Goal: Information Seeking & Learning: Find specific fact

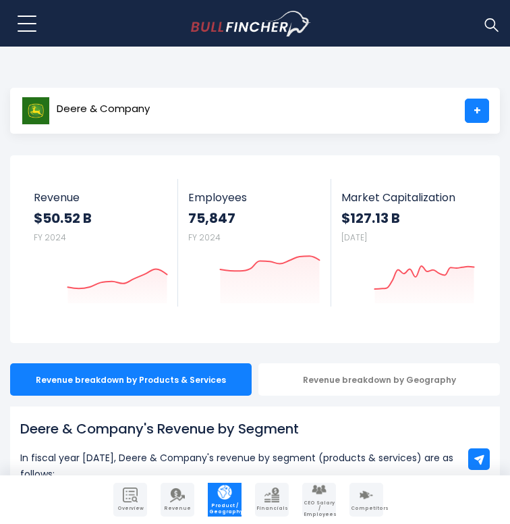
click at [101, 111] on span "Deere & Company" at bounding box center [103, 108] width 93 height 11
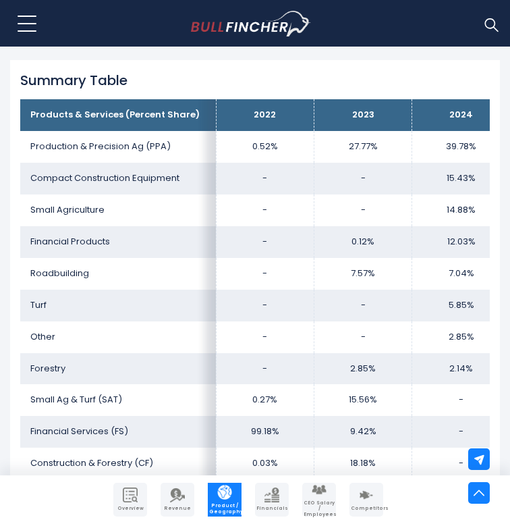
scroll to position [974, 0]
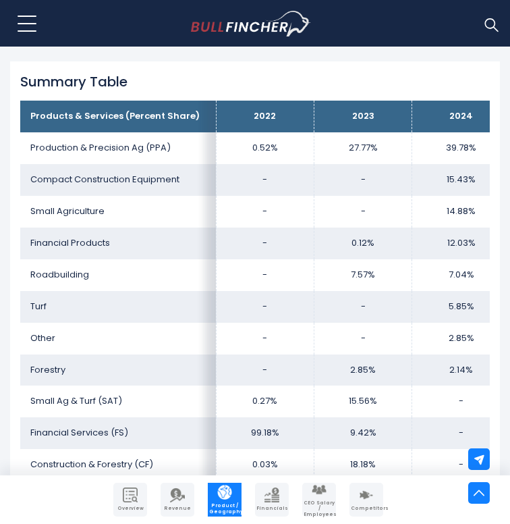
click at [459, 147] on td "39.78%" at bounding box center [461, 148] width 98 height 32
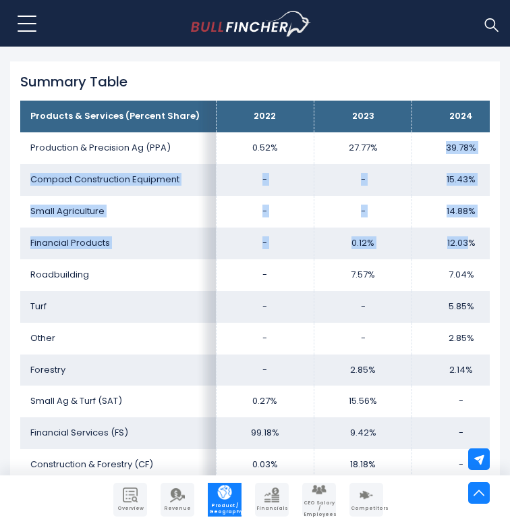
drag, startPoint x: 459, startPoint y: 147, endPoint x: 462, endPoint y: 228, distance: 81.0
click at [462, 228] on tbody "Products & Services (Percent Share) 2022 2023 2024 Production & Precision Ag (P…" at bounding box center [265, 338] width 490 height 474
click at [462, 228] on td "12.03%" at bounding box center [461, 243] width 98 height 32
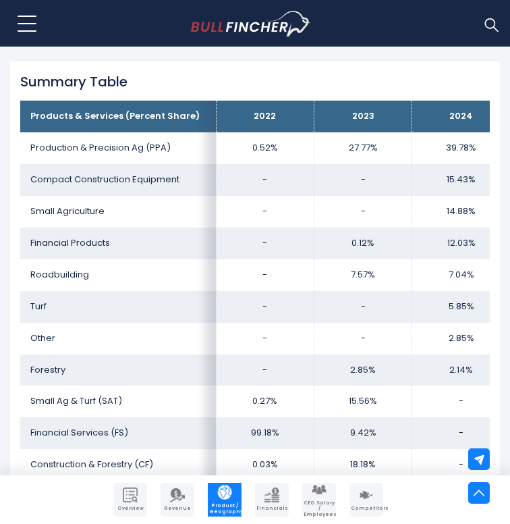
click at [463, 215] on td "14.88%" at bounding box center [461, 212] width 98 height 32
click at [457, 148] on td "39.78%" at bounding box center [461, 148] width 98 height 32
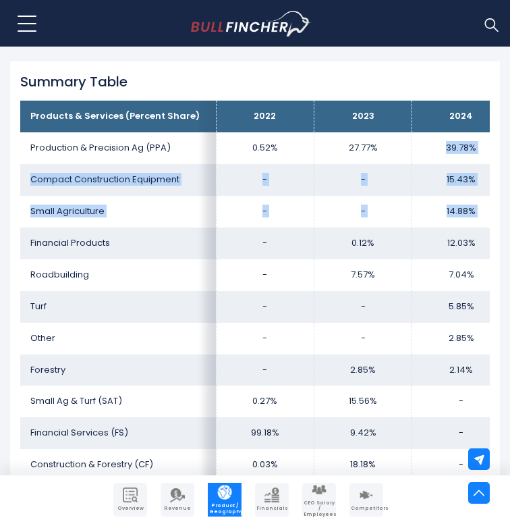
drag, startPoint x: 457, startPoint y: 148, endPoint x: 459, endPoint y: 217, distance: 69.5
click at [459, 217] on tbody "Products & Services (Percent Share) 2022 2023 2024 Production & Precision Ag (P…" at bounding box center [265, 338] width 490 height 474
click at [459, 217] on td "14.88%" at bounding box center [461, 212] width 98 height 32
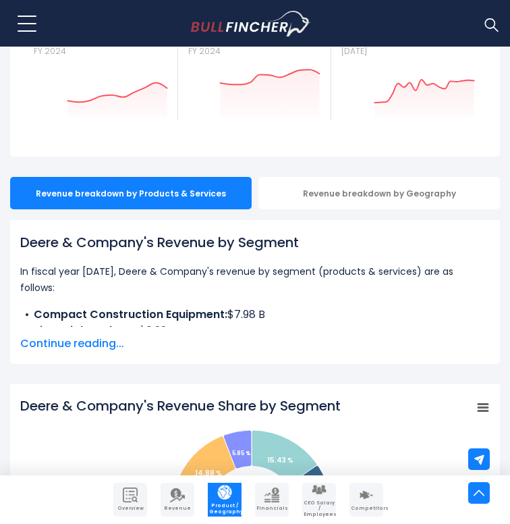
scroll to position [0, 0]
